Goal: Check status: Check status

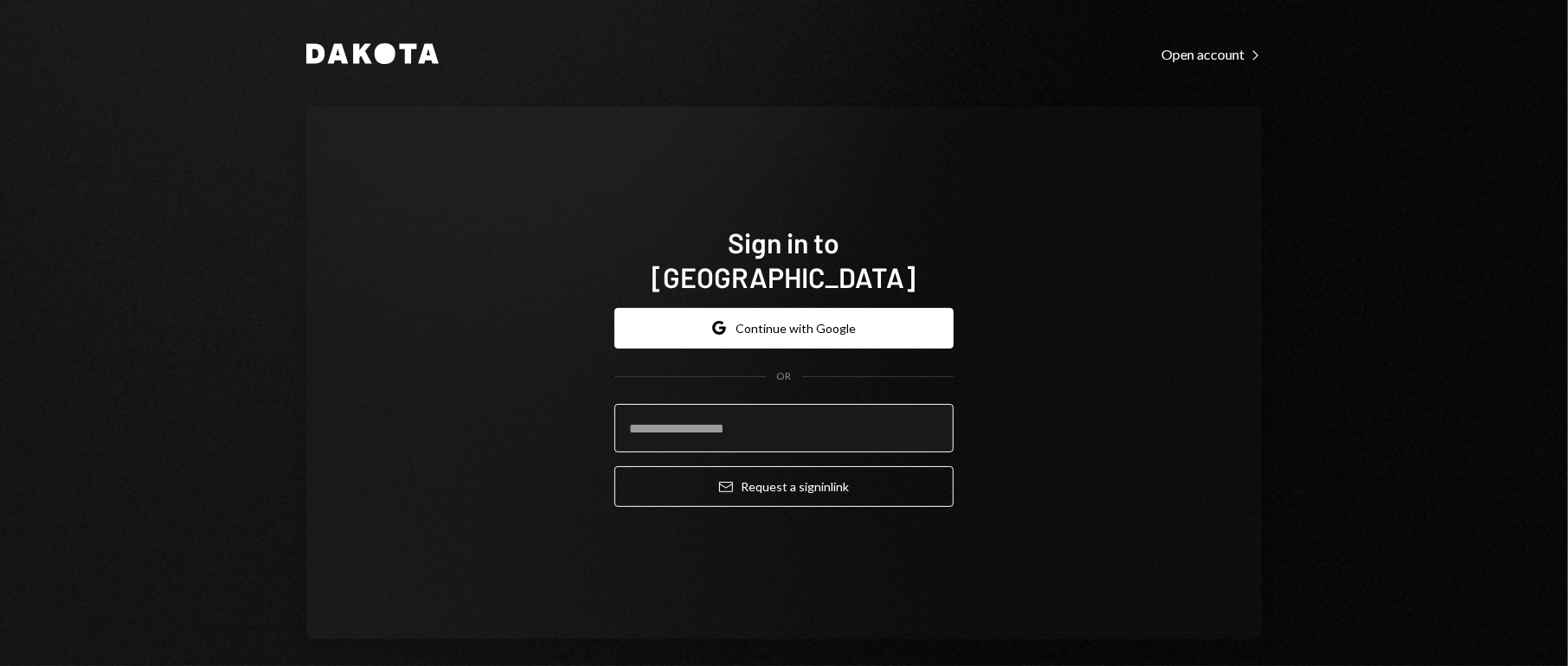
click at [677, 404] on input "email" at bounding box center [784, 427] width 339 height 48
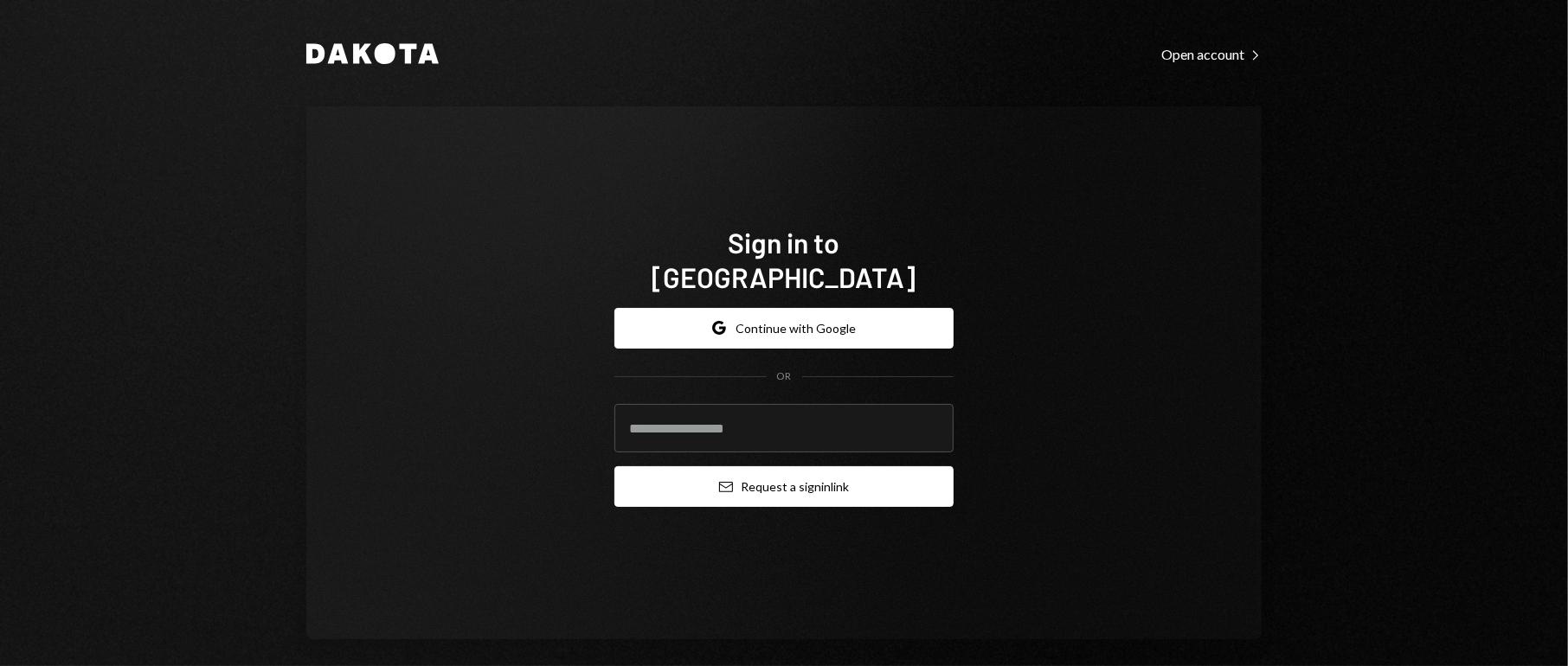
type input "**********"
click at [760, 471] on button "Email Request a sign in link" at bounding box center [784, 487] width 339 height 41
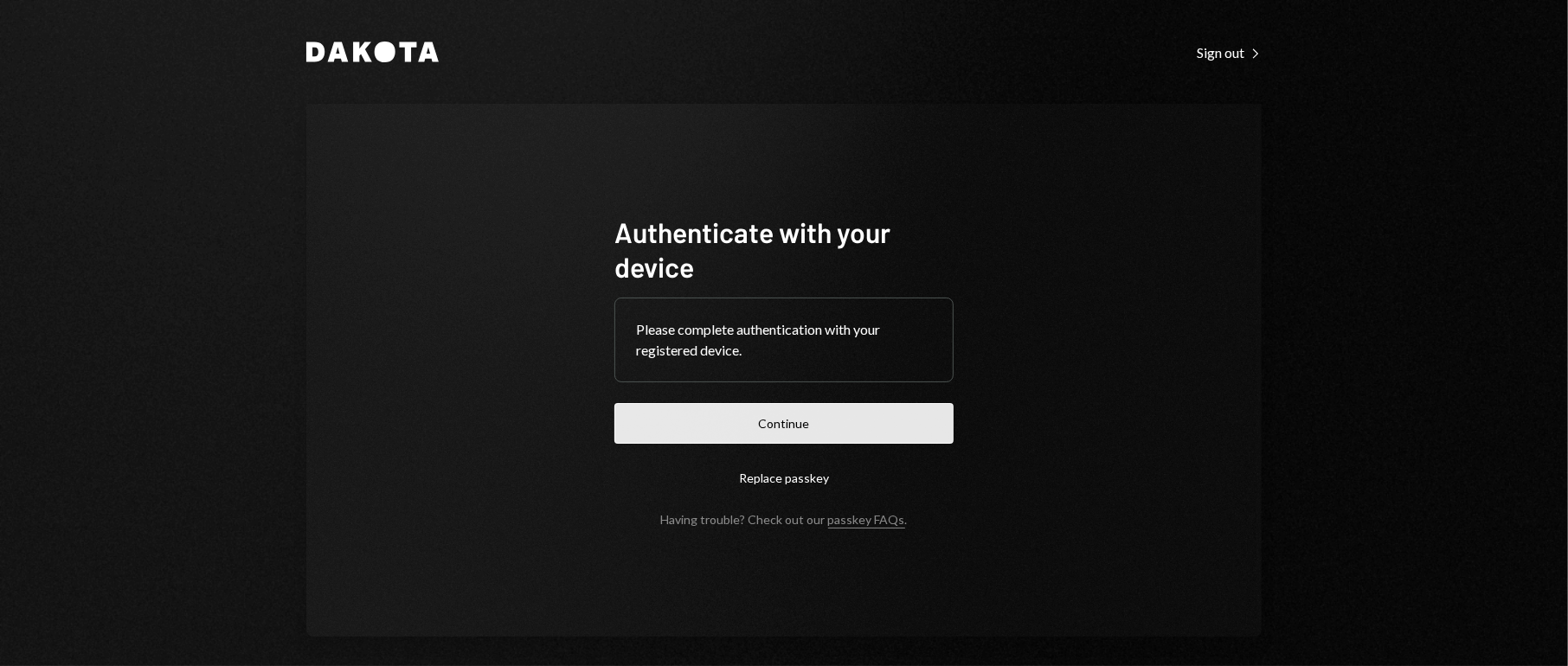
click at [829, 434] on button "Continue" at bounding box center [784, 423] width 339 height 41
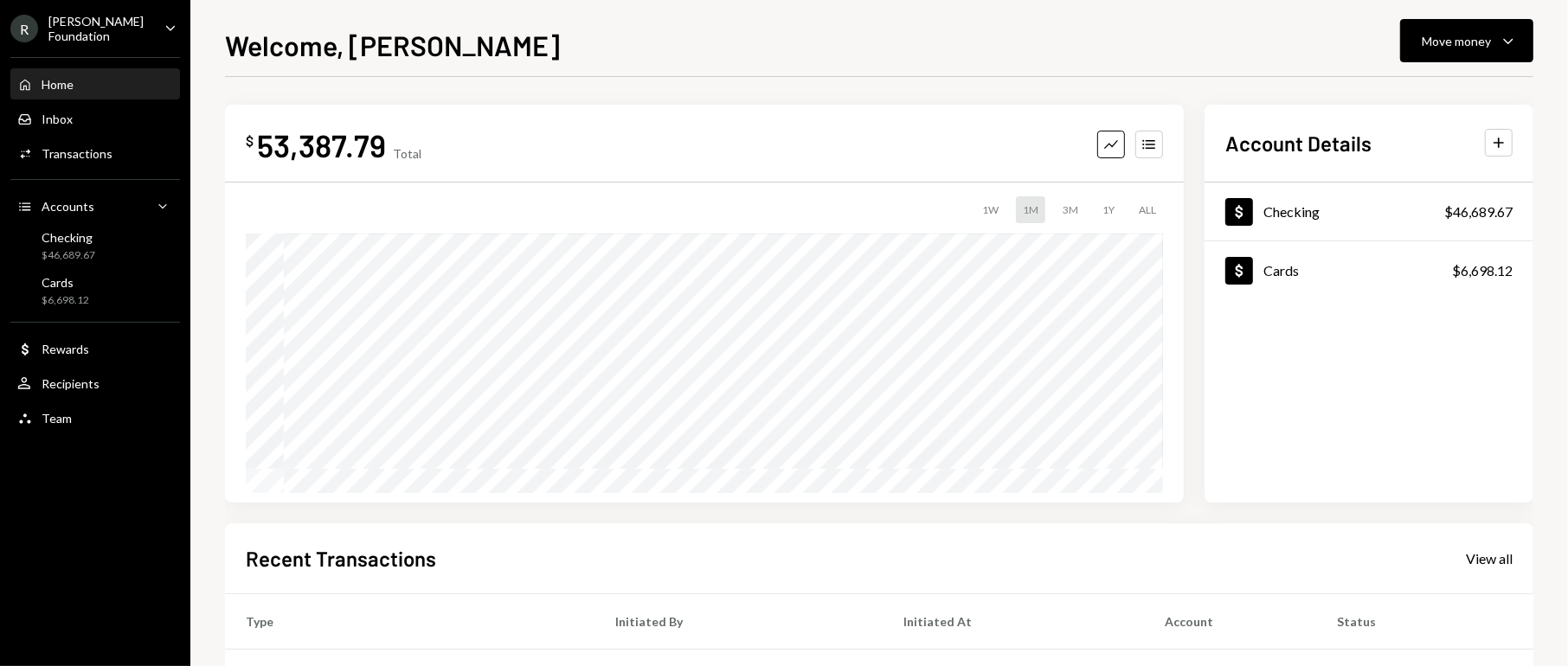
click at [143, 30] on div "R Rayls Foundation Caret Down" at bounding box center [95, 29] width 191 height 30
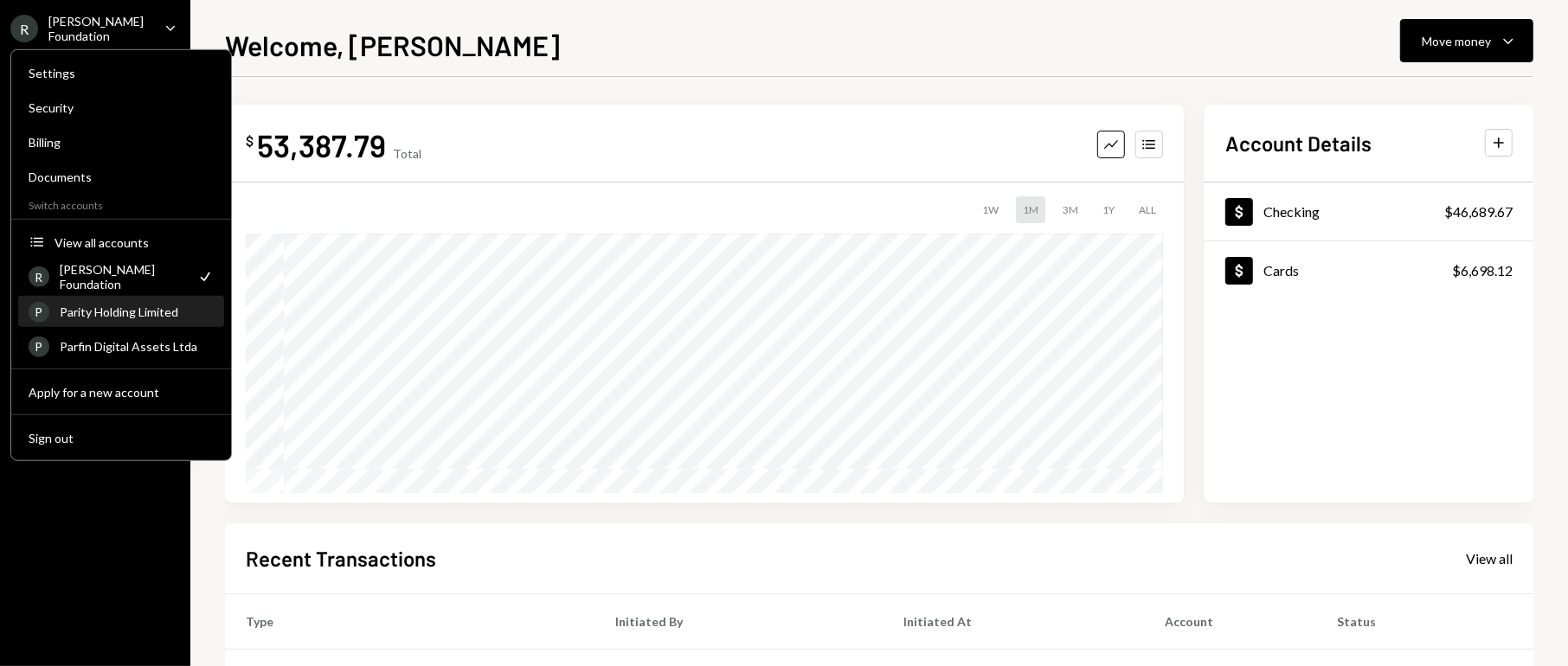
click at [154, 306] on div "Parity Holding Limited" at bounding box center [136, 311] width 154 height 15
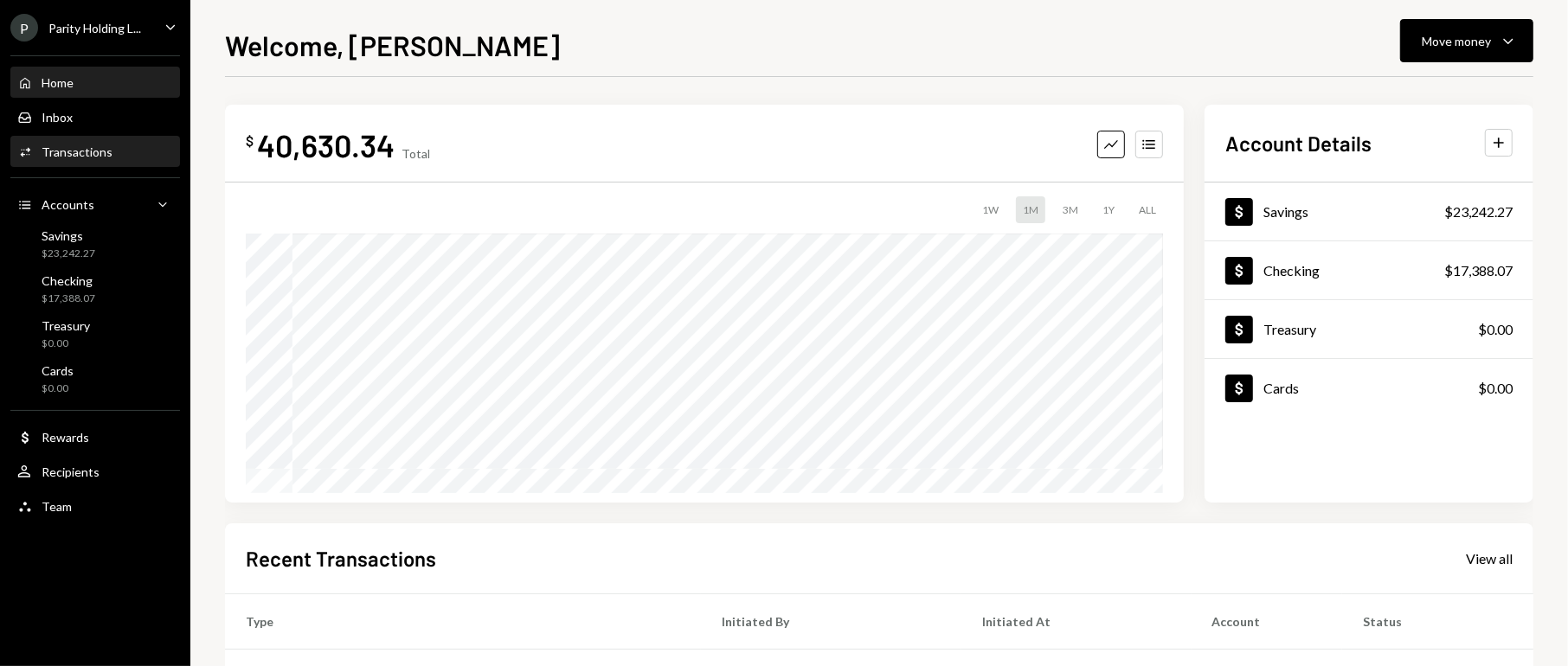
click at [75, 155] on div "Transactions" at bounding box center [77, 151] width 71 height 15
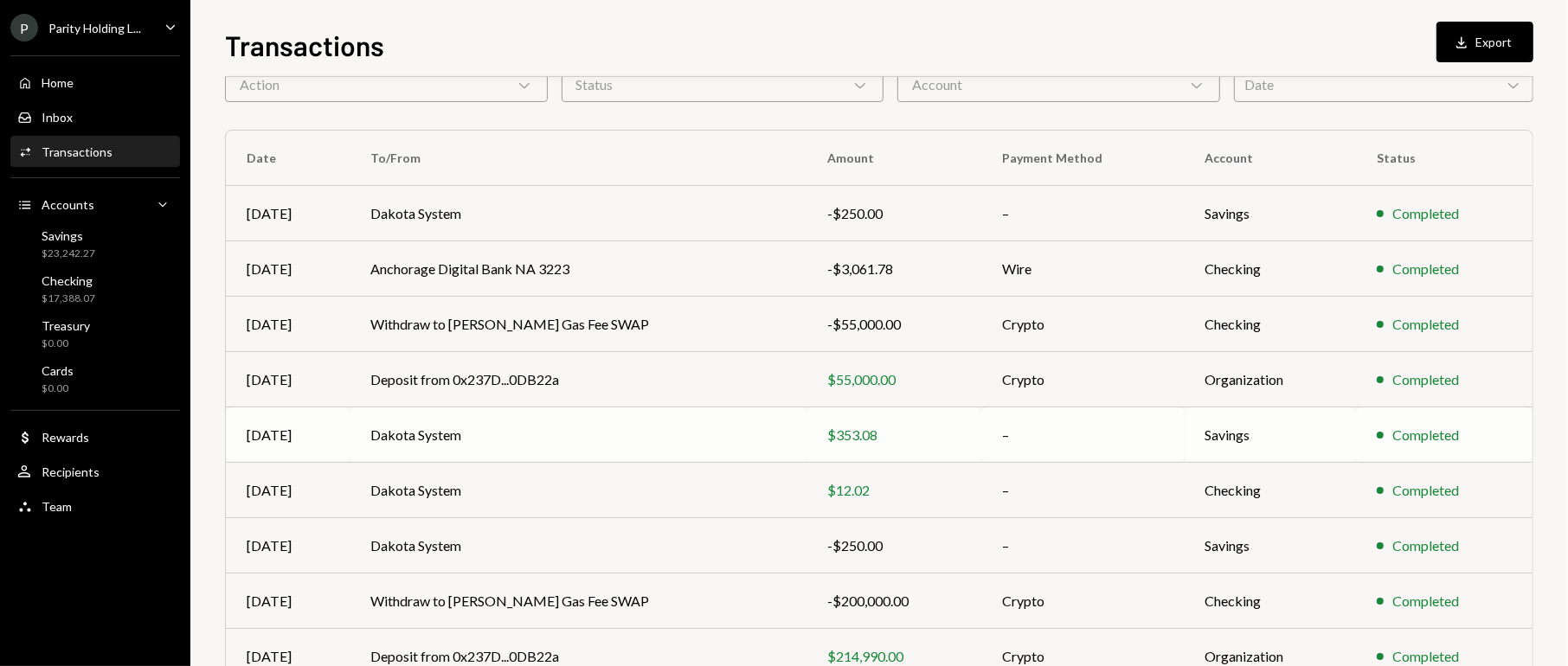
scroll to position [129, 0]
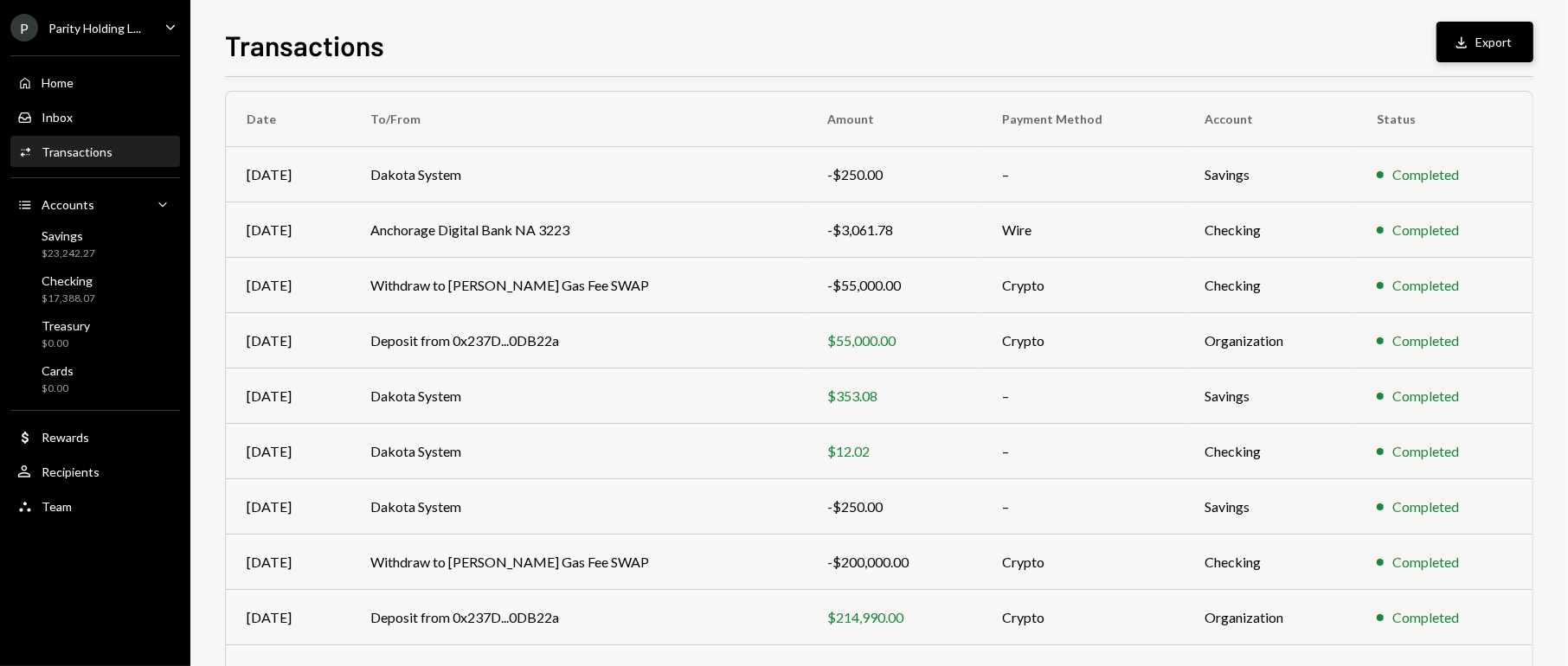
click at [1475, 36] on button "Download Export" at bounding box center [1484, 42] width 97 height 41
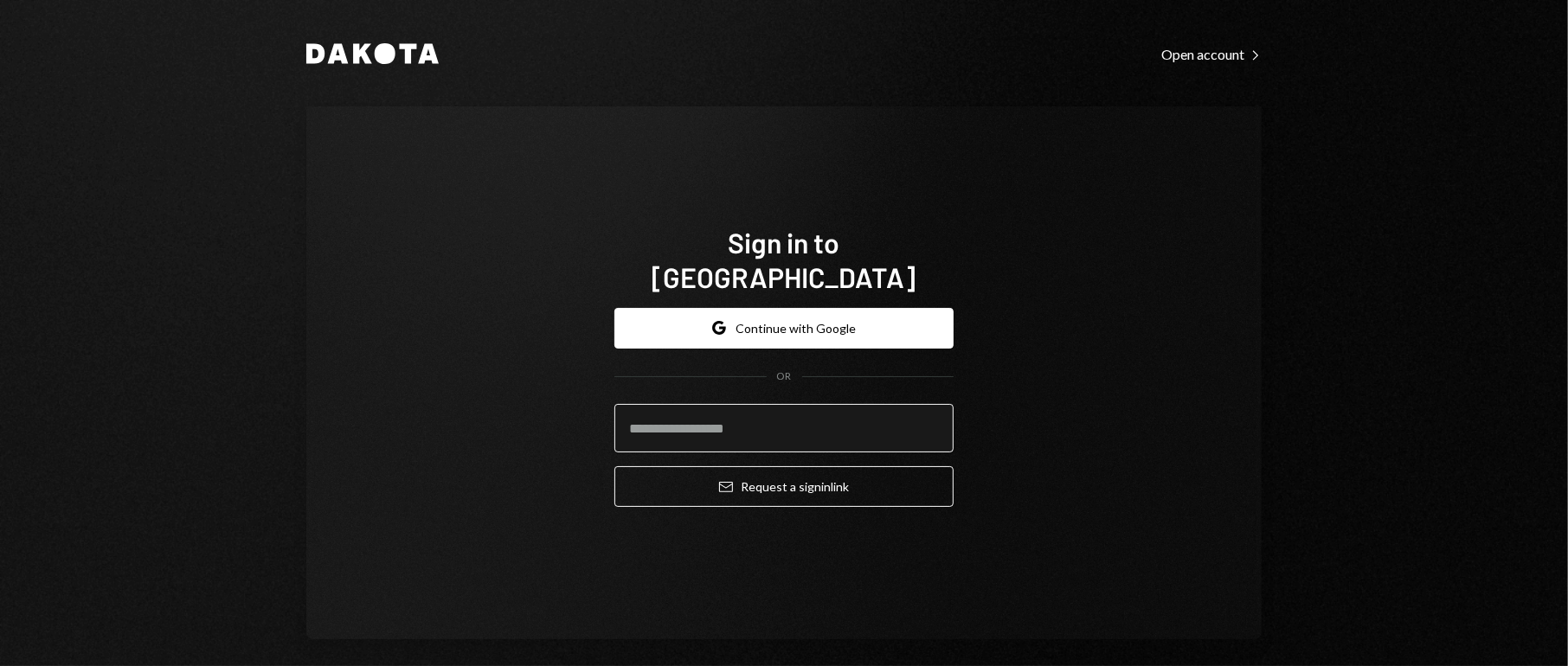
click at [677, 418] on input "email" at bounding box center [784, 427] width 339 height 48
type input "**********"
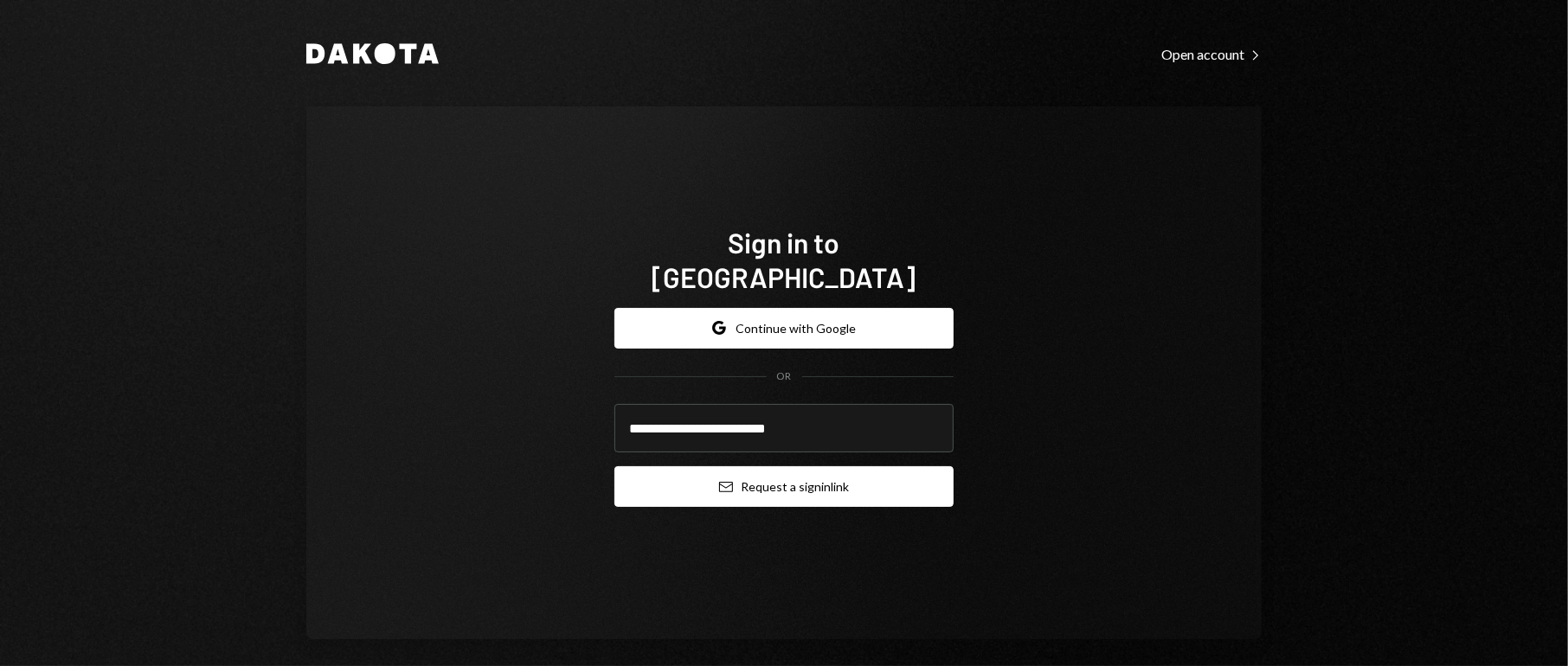
click at [706, 470] on button "Email Request a sign in link" at bounding box center [784, 487] width 339 height 41
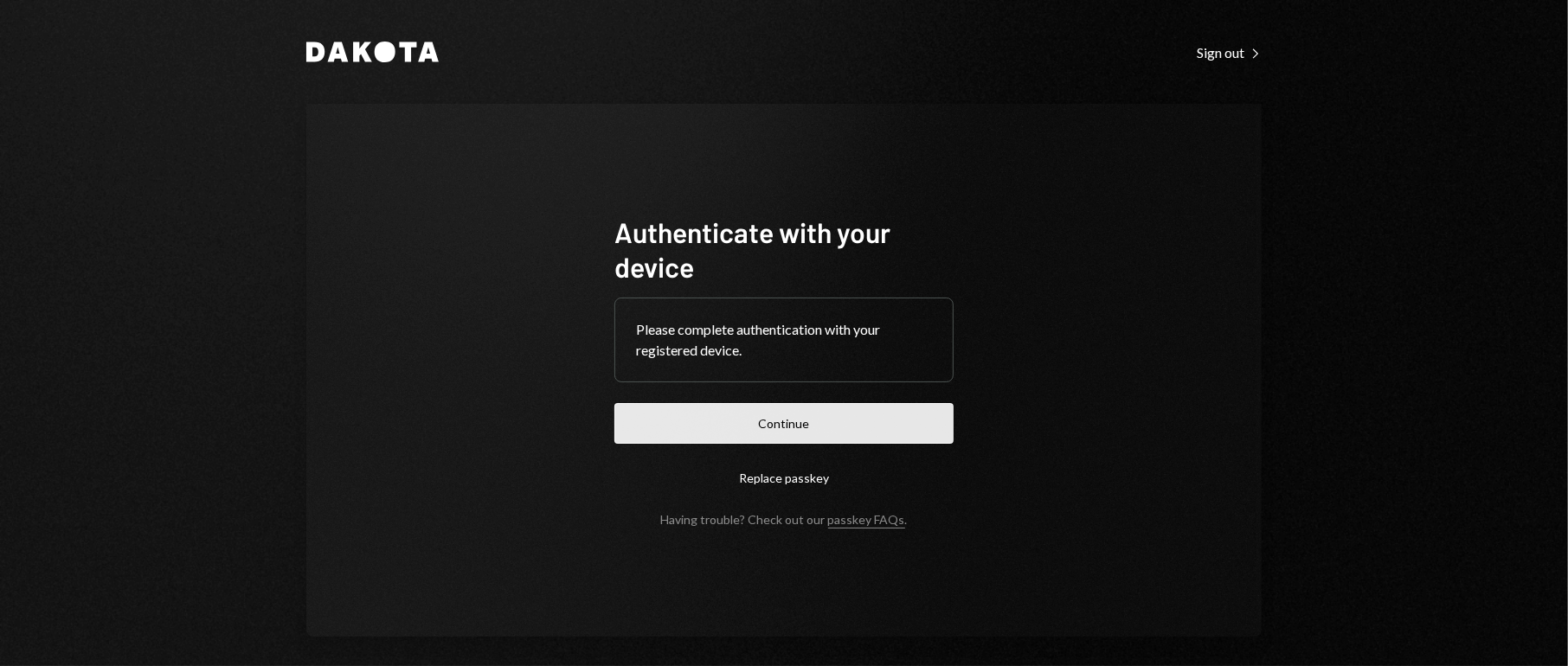
click at [780, 425] on button "Continue" at bounding box center [784, 423] width 339 height 41
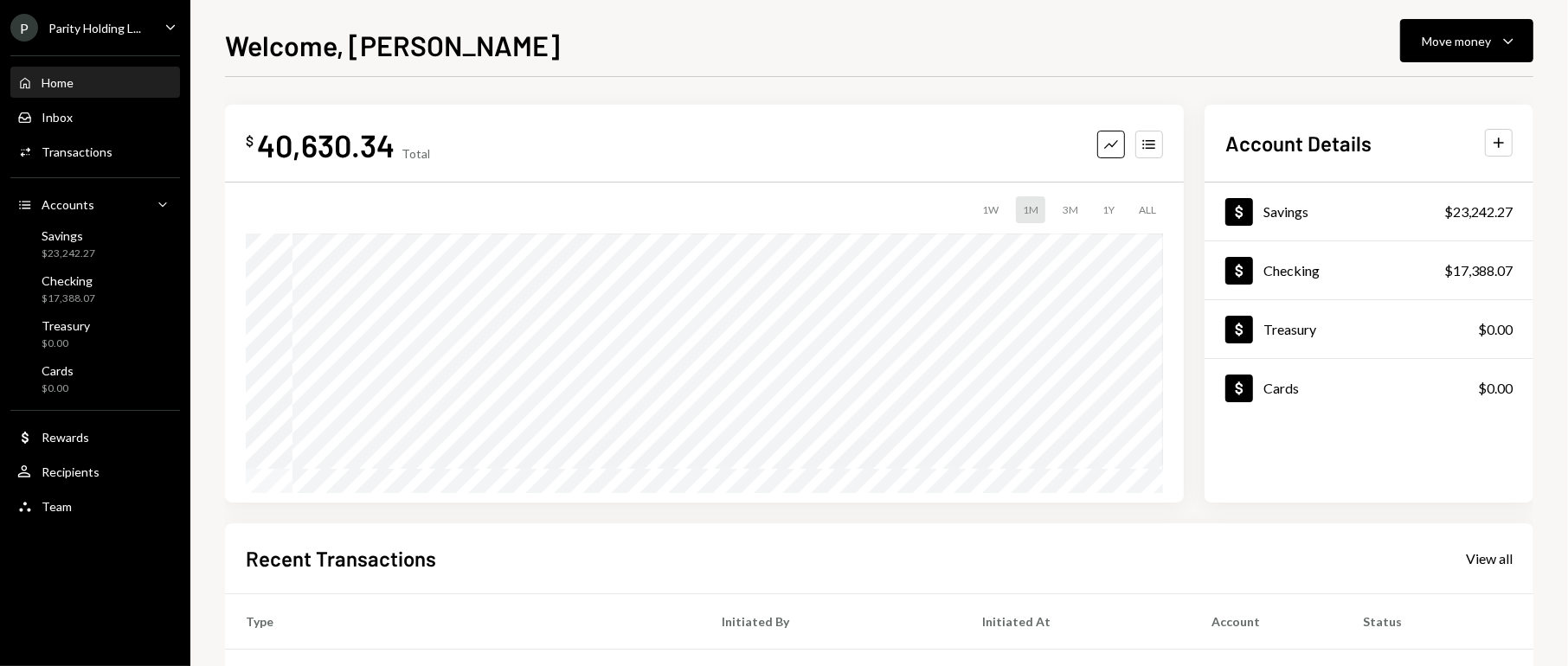
click at [126, 31] on div "Parity Holding L..." at bounding box center [94, 28] width 93 height 15
click at [597, 123] on div "$ 40,630.34 Total Graph Accounts 1W 1M 3M 1Y ALL" at bounding box center [704, 303] width 959 height 398
click at [92, 139] on div "Activities Transactions" at bounding box center [95, 152] width 156 height 30
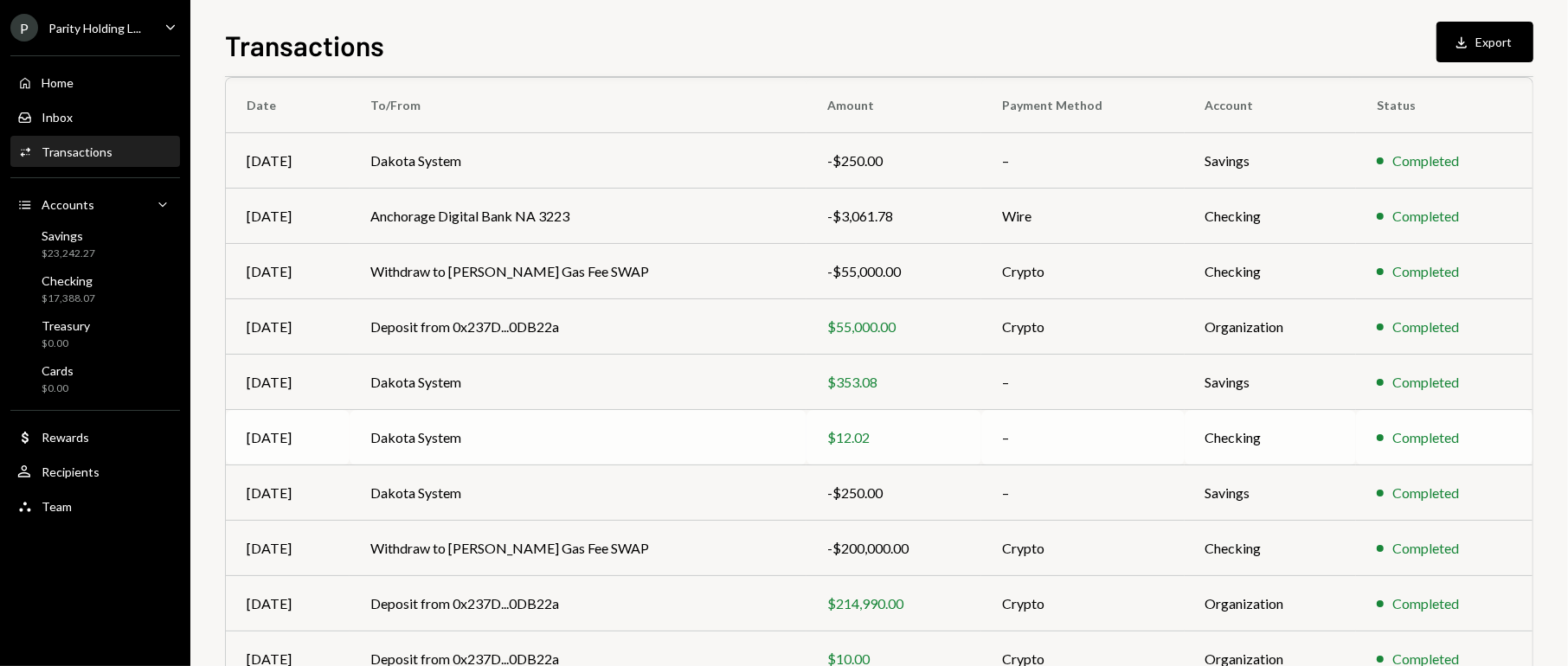
scroll to position [108, 0]
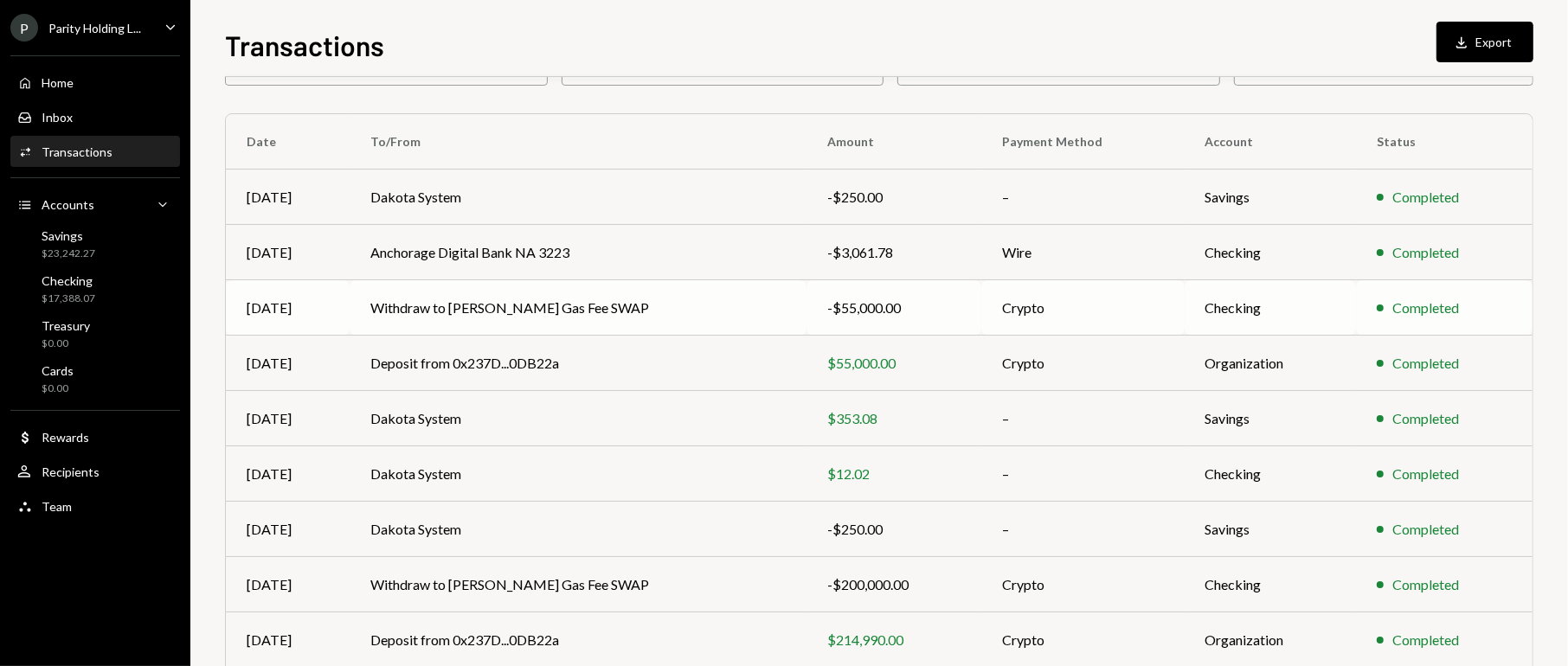
click at [495, 308] on td "Withdraw to Rayls Gas Fee SWAP" at bounding box center [578, 308] width 457 height 55
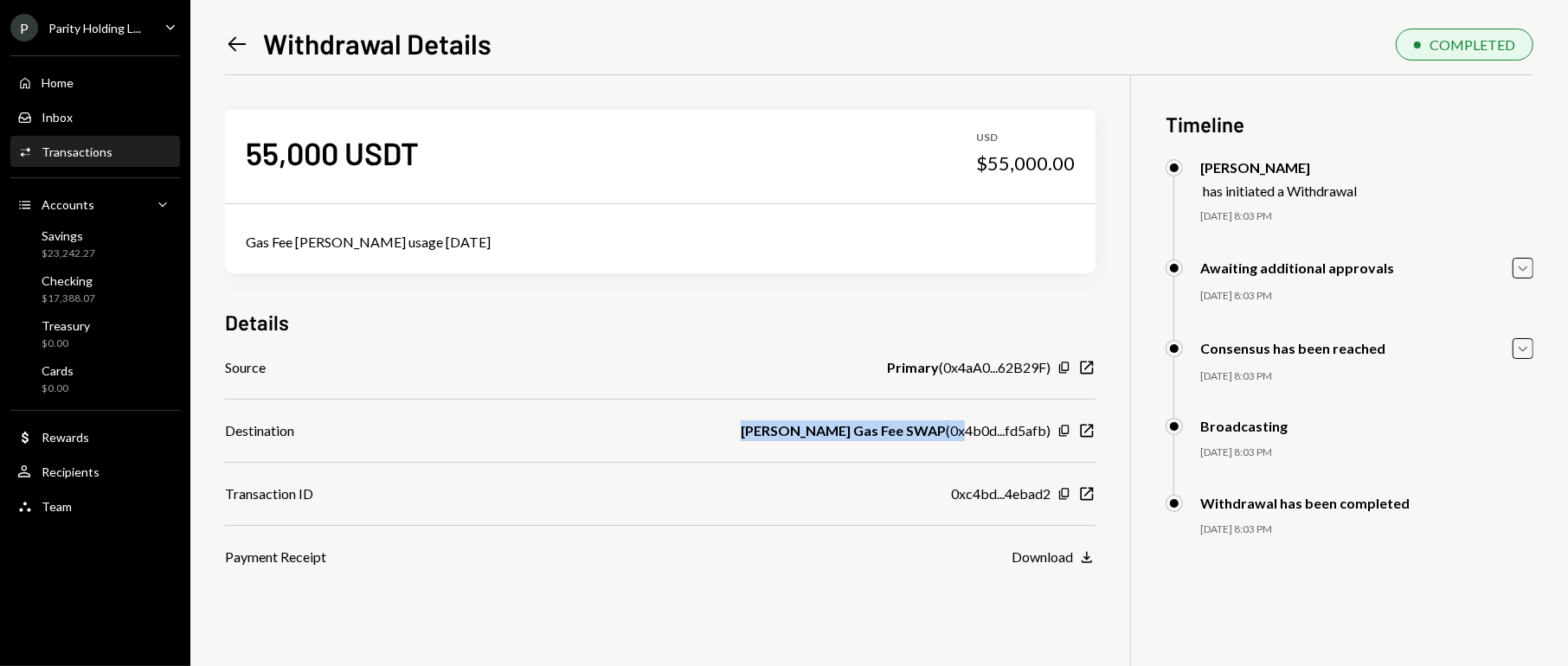
drag, startPoint x: 612, startPoint y: 425, endPoint x: 967, endPoint y: 432, distance: 355.1
click at [967, 432] on div "Destination Rayls Gas Fee SWAP ( 0x4b0d...fd5afb ) Copy New Window" at bounding box center [660, 431] width 871 height 21
click at [249, 45] on div "Left Arrow Withdrawal Details" at bounding box center [357, 44] width 267 height 35
click at [243, 43] on icon "Left Arrow" at bounding box center [237, 45] width 24 height 24
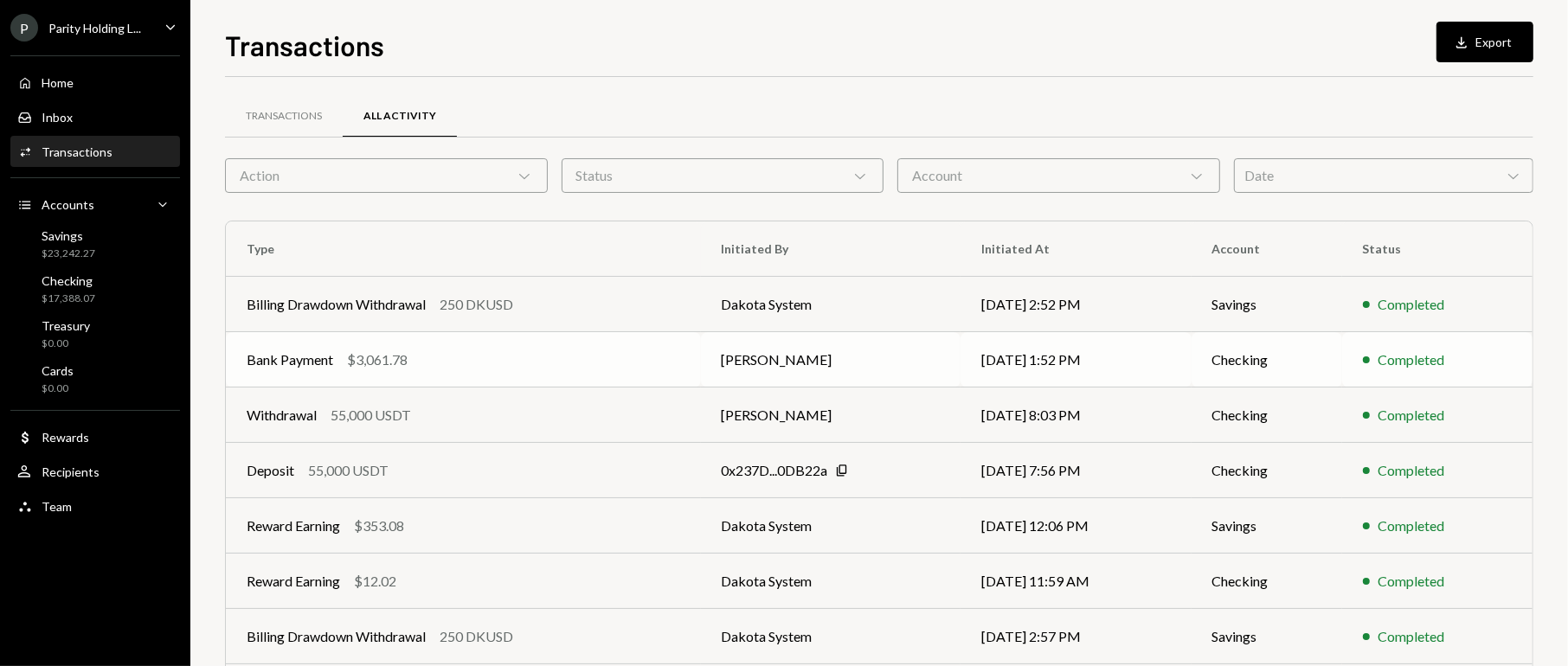
click at [427, 367] on div "Bank Payment $3,061.78" at bounding box center [463, 360] width 434 height 21
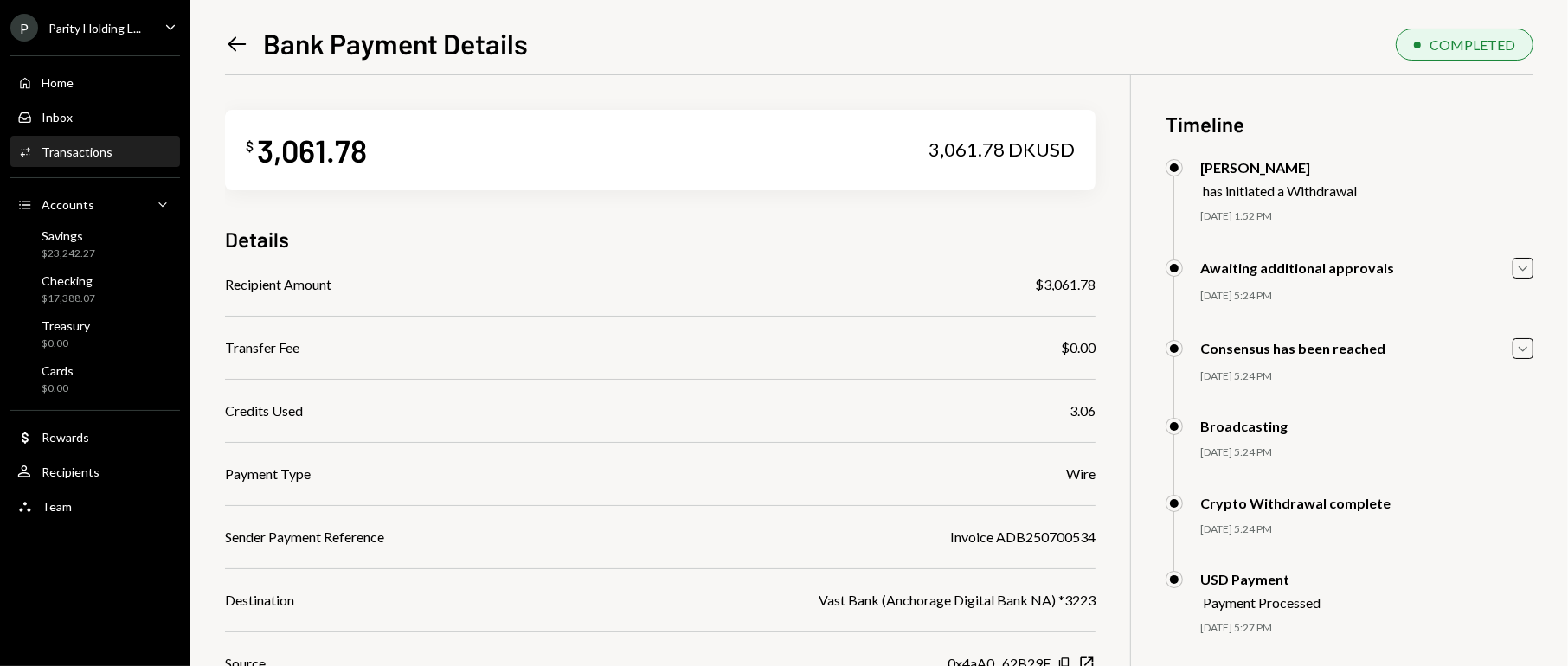
click at [79, 154] on div "Transactions" at bounding box center [77, 151] width 71 height 15
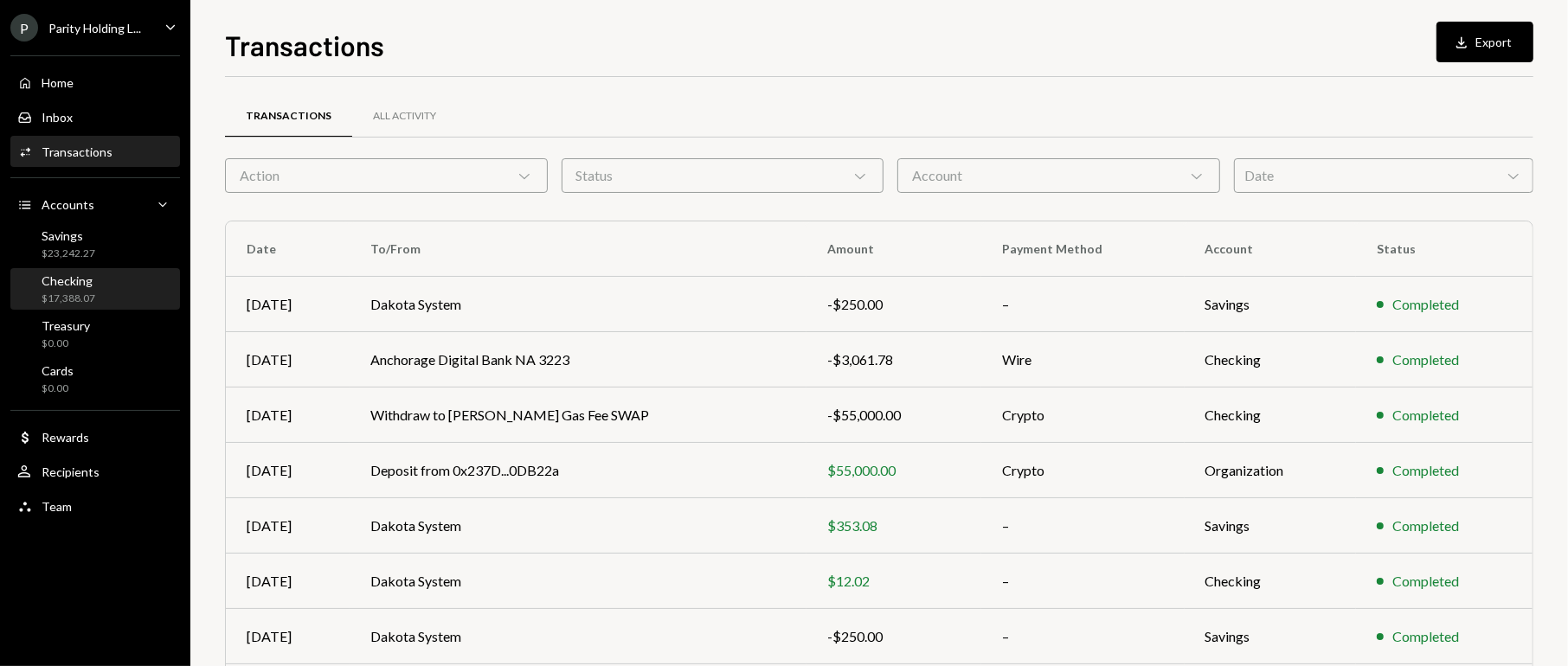
click at [80, 282] on div "Checking" at bounding box center [68, 281] width 53 height 15
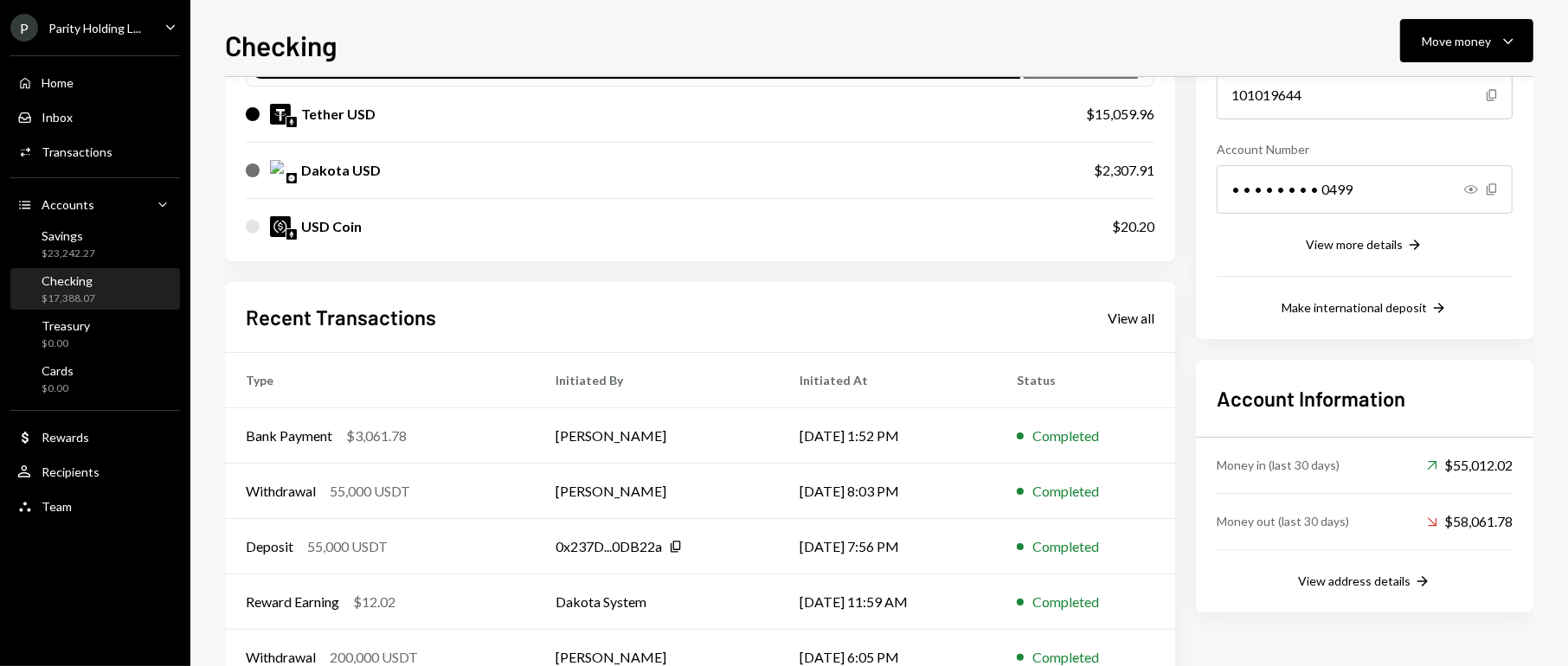
scroll to position [264, 0]
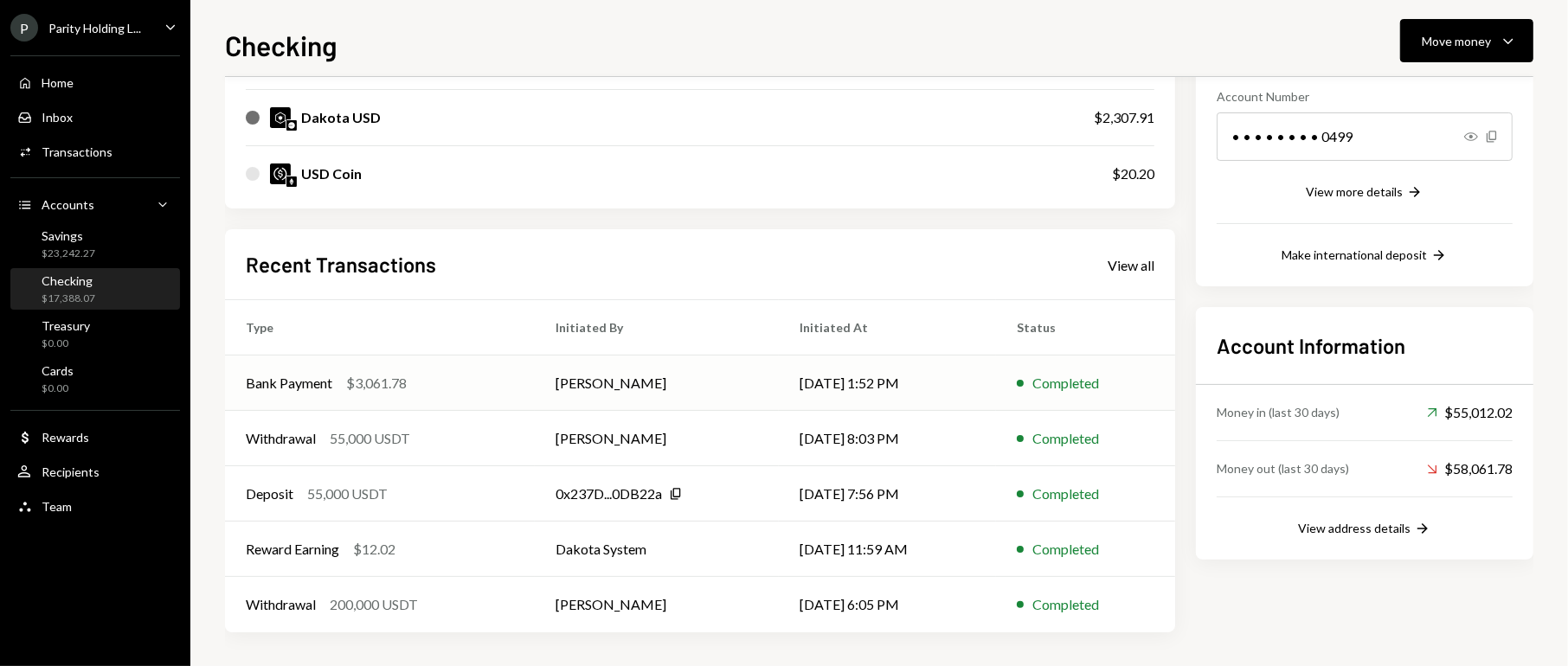
click at [608, 372] on td "[PERSON_NAME]" at bounding box center [656, 383] width 244 height 55
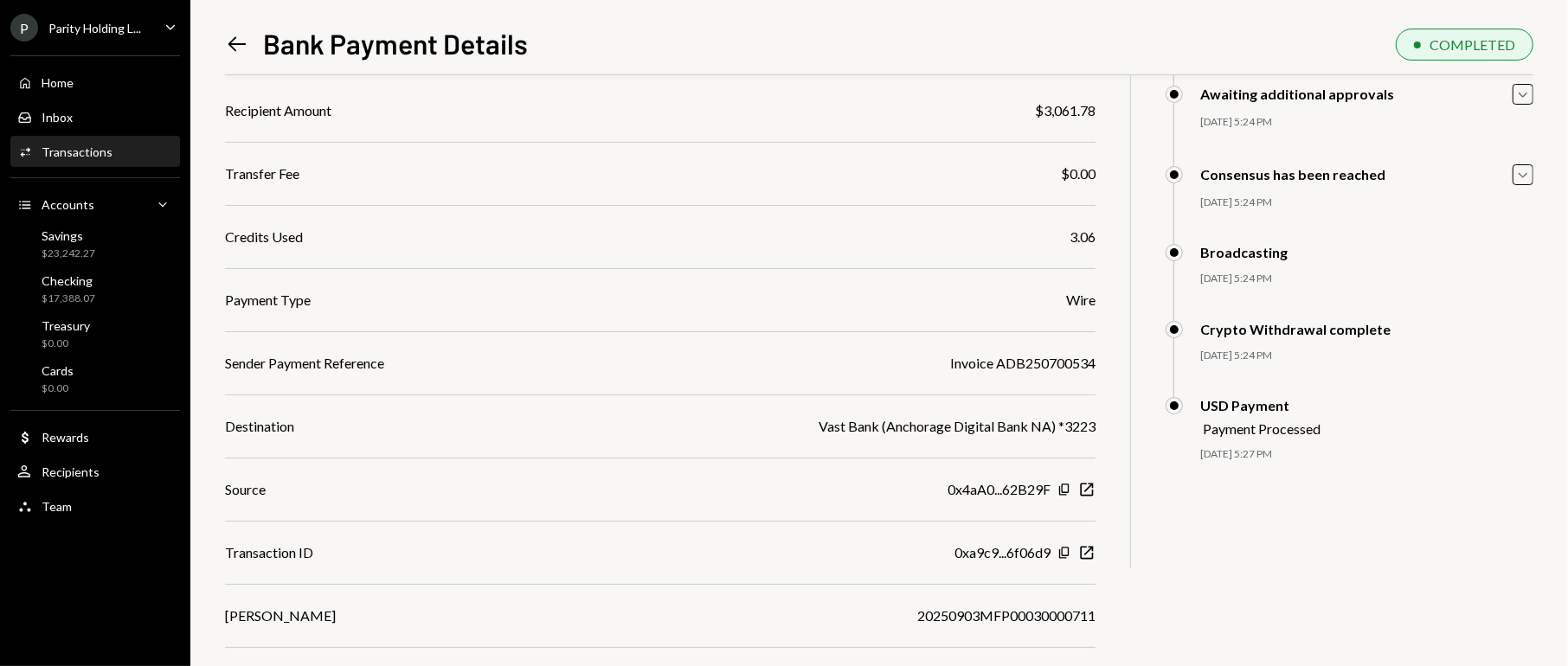
scroll to position [197, 0]
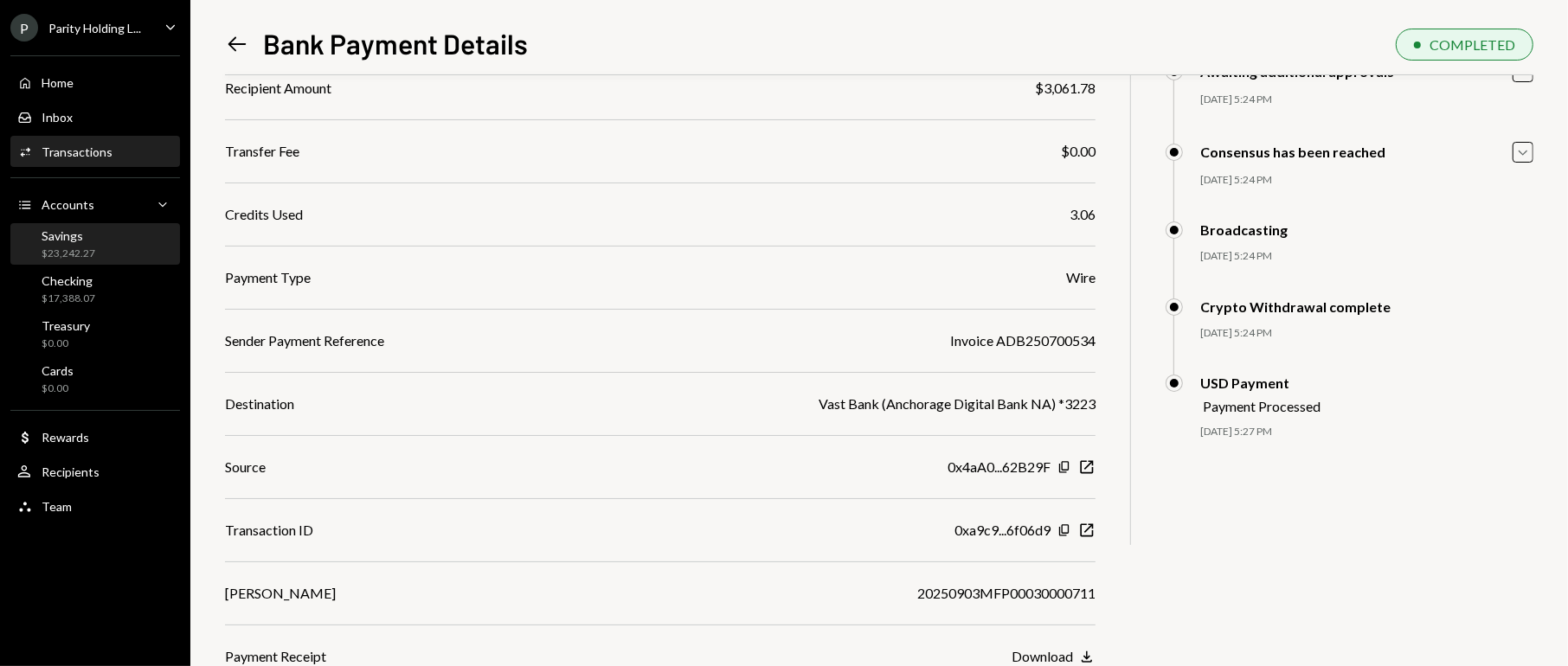
click at [108, 251] on div "Savings $23,242.27" at bounding box center [95, 245] width 156 height 33
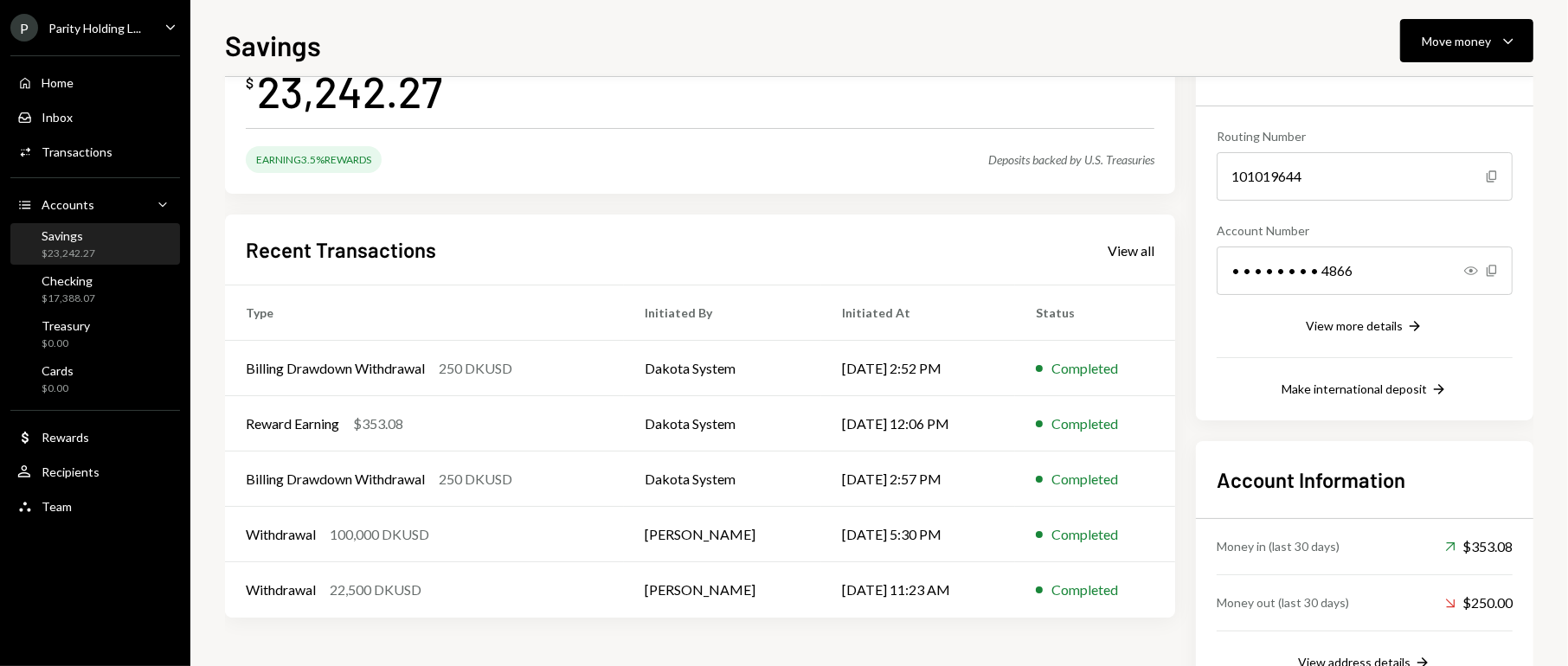
scroll to position [191, 0]
